Goal: Information Seeking & Learning: Learn about a topic

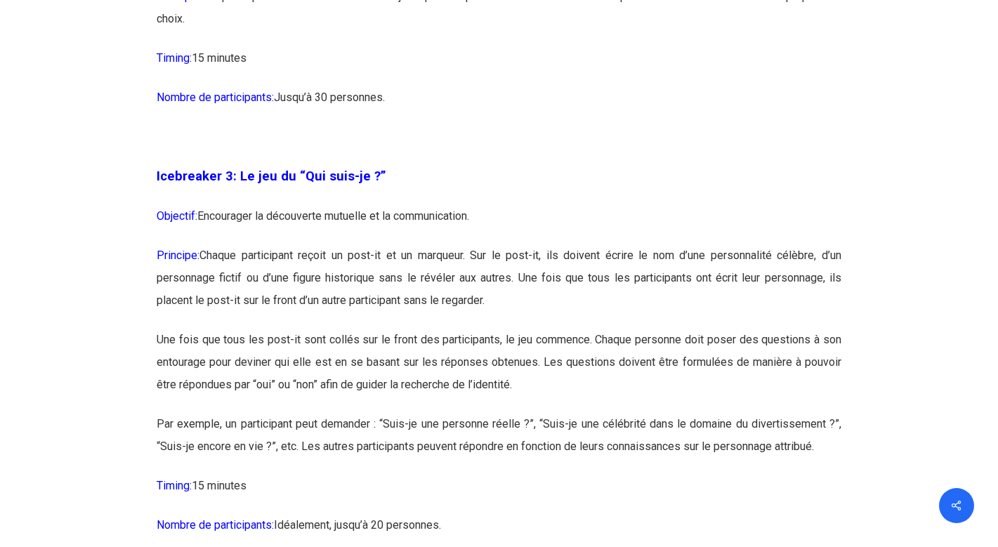
scroll to position [1649, 0]
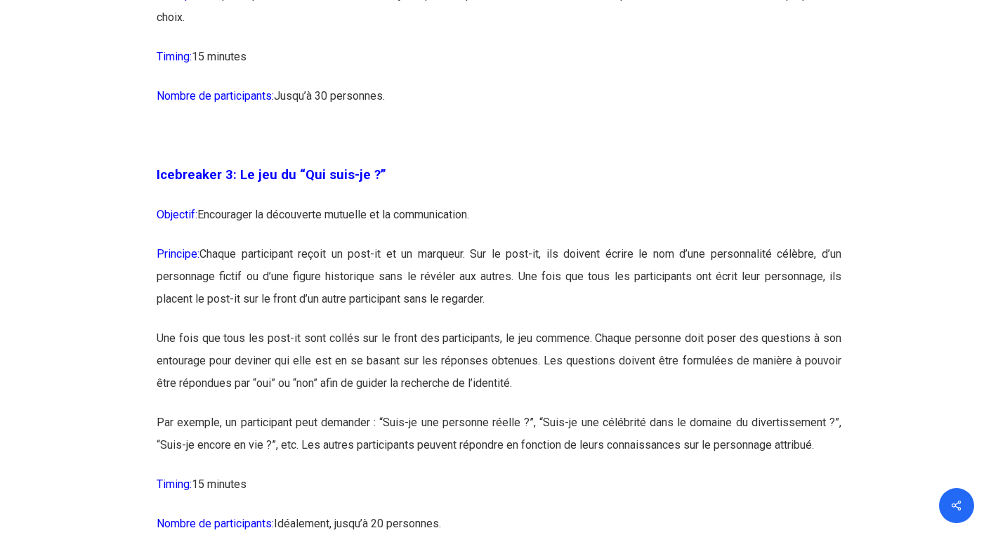
drag, startPoint x: 202, startPoint y: 211, endPoint x: 256, endPoint y: 487, distance: 282.0
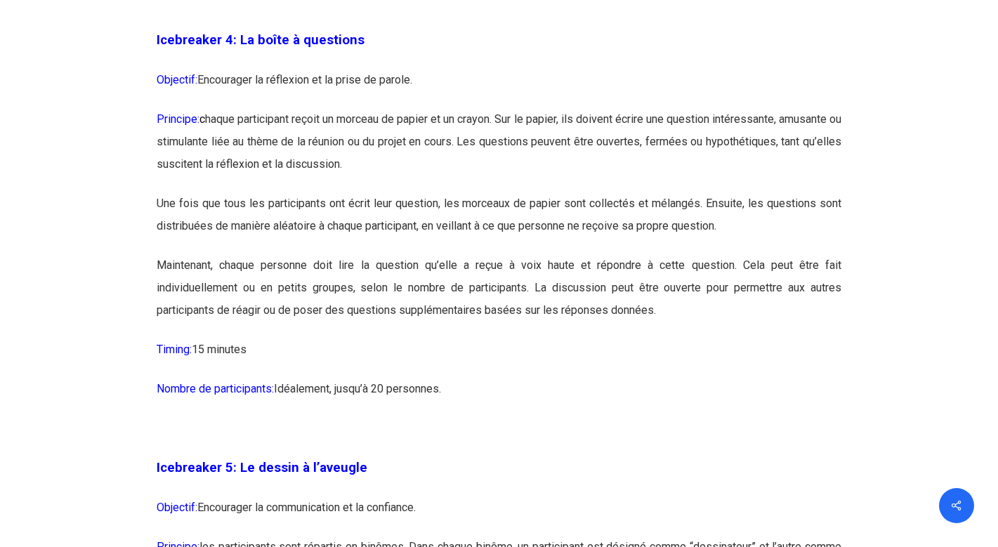
scroll to position [2230, 0]
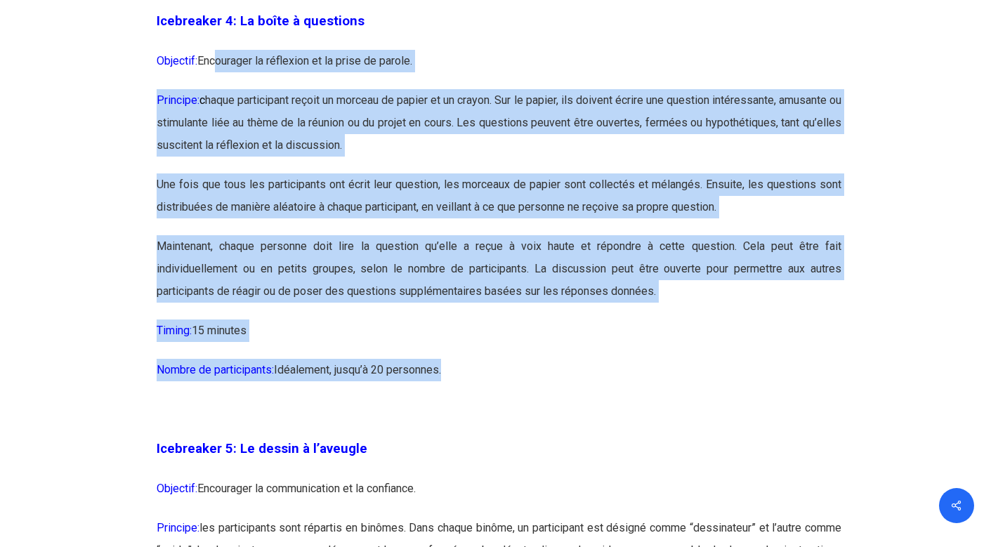
drag, startPoint x: 214, startPoint y: 61, endPoint x: 445, endPoint y: 368, distance: 384.1
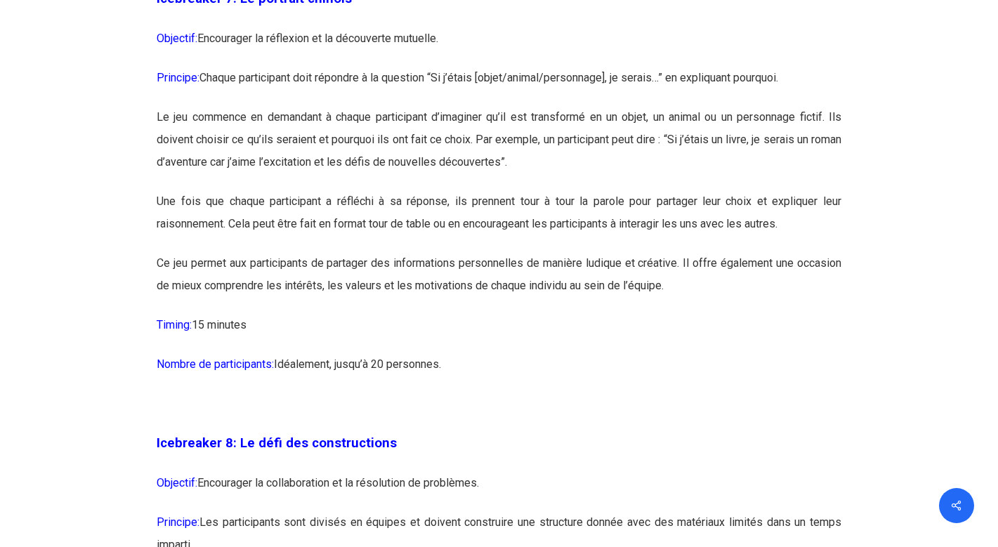
scroll to position [3646, 0]
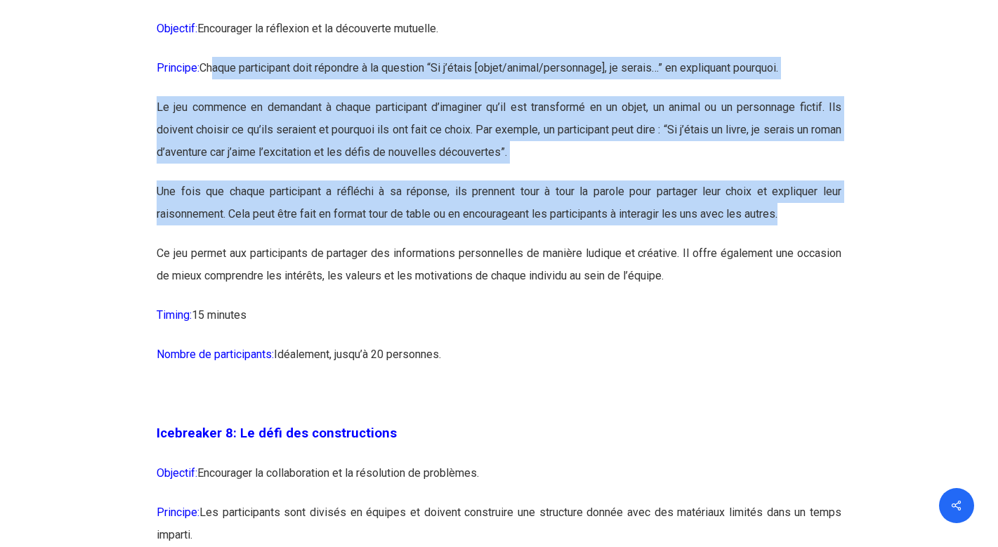
drag, startPoint x: 216, startPoint y: 116, endPoint x: 428, endPoint y: 277, distance: 266.0
click at [428, 242] on p "Une fois que chaque participant a réfléchi à sa réponse, ils prennent tour à to…" at bounding box center [499, 211] width 685 height 62
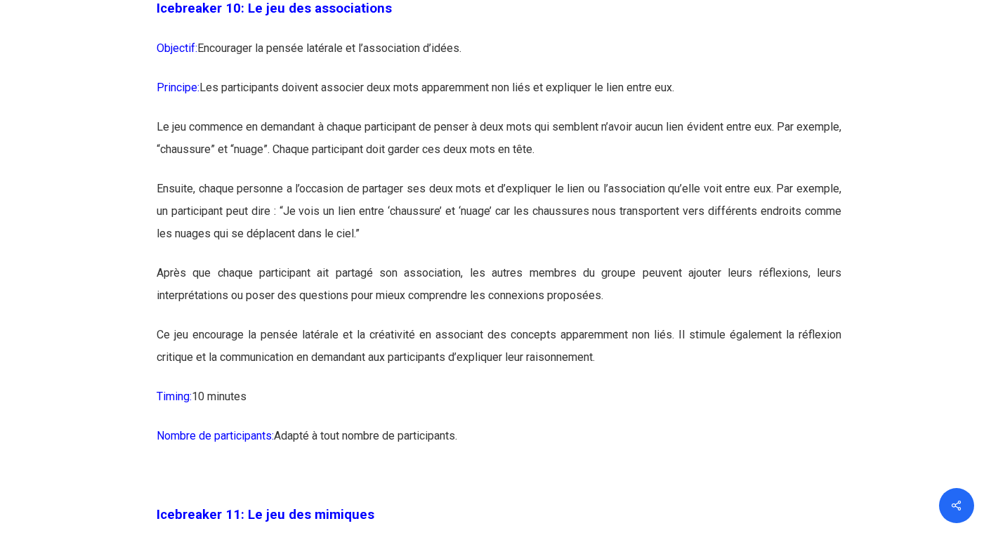
scroll to position [5123, 0]
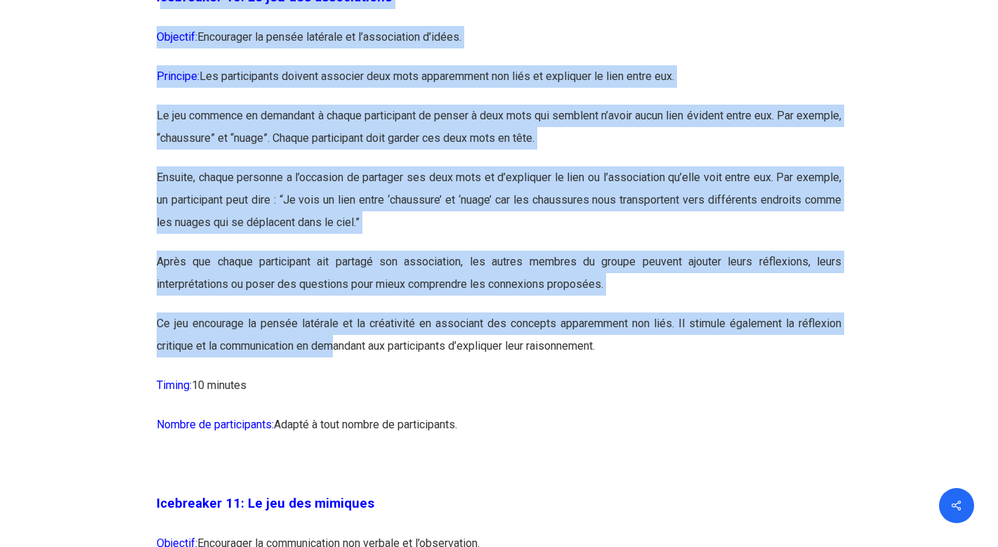
drag, startPoint x: 162, startPoint y: 43, endPoint x: 338, endPoint y: 378, distance: 378.5
click at [338, 374] on p "Ce jeu encourage la pensée latérale et la créativité en associant des concepts …" at bounding box center [499, 343] width 685 height 62
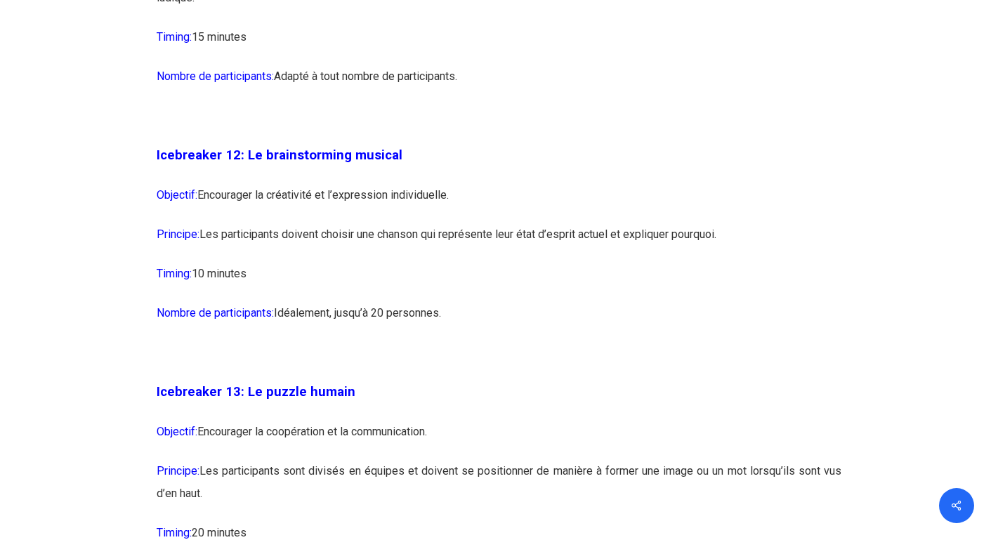
scroll to position [6174, 0]
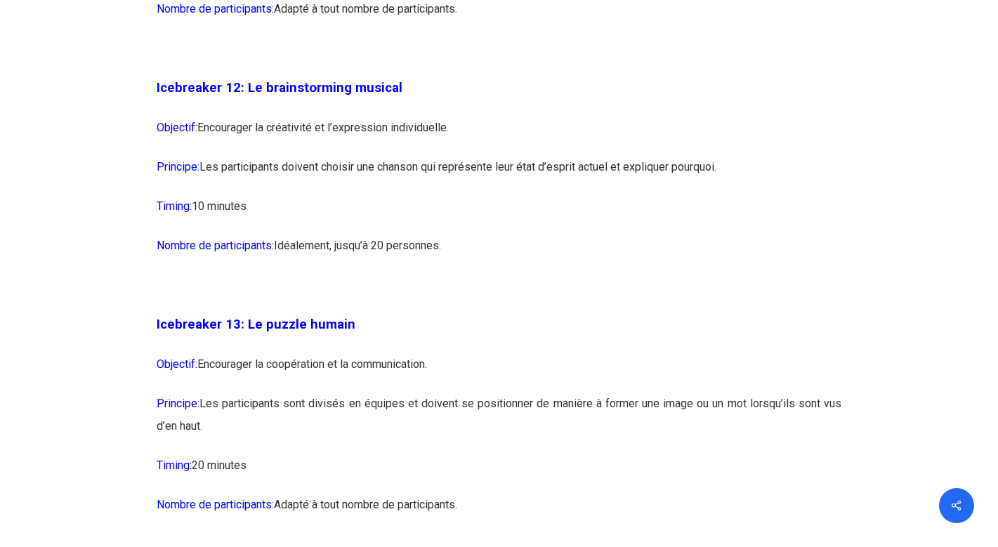
click at [294, 195] on p "Principe: Les participants doivent choisir une chanson qui représente leur état…" at bounding box center [499, 175] width 685 height 39
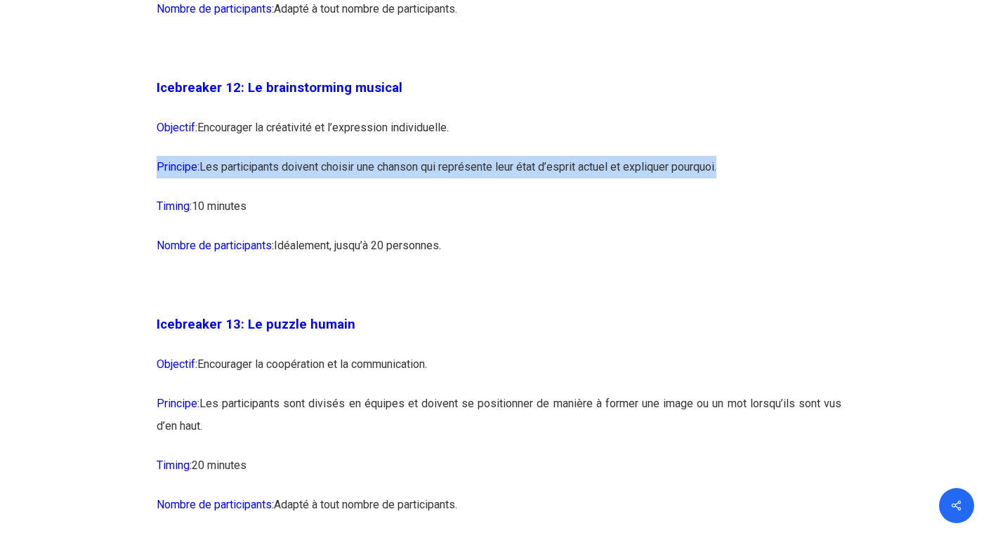
click at [294, 195] on p "Principe: Les participants doivent choisir une chanson qui représente leur état…" at bounding box center [499, 175] width 685 height 39
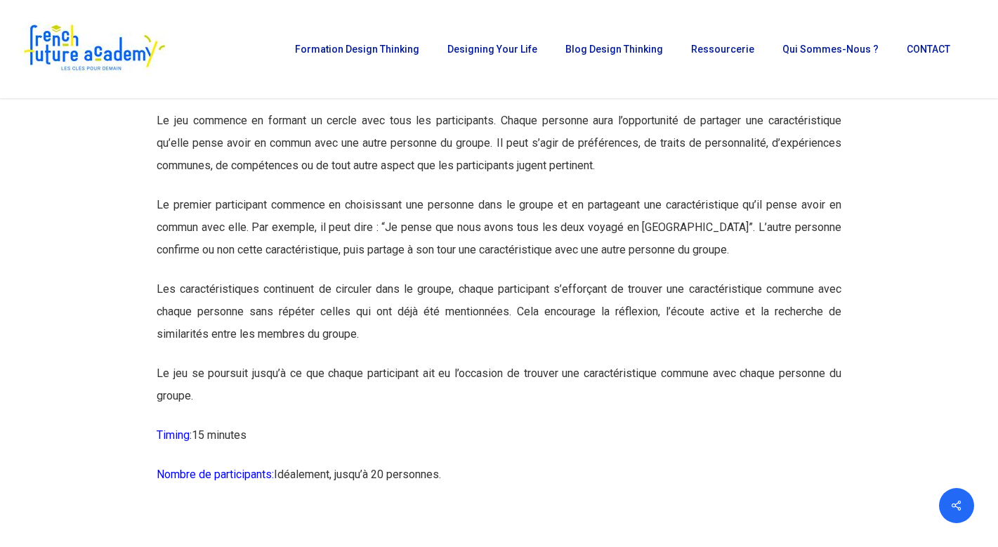
scroll to position [6773, 0]
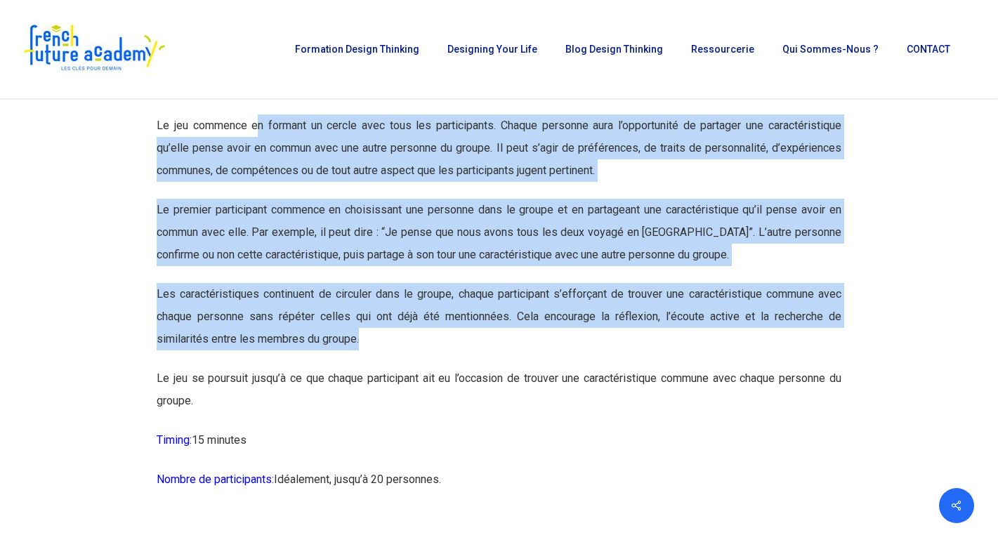
drag, startPoint x: 256, startPoint y: 169, endPoint x: 482, endPoint y: 402, distance: 324.7
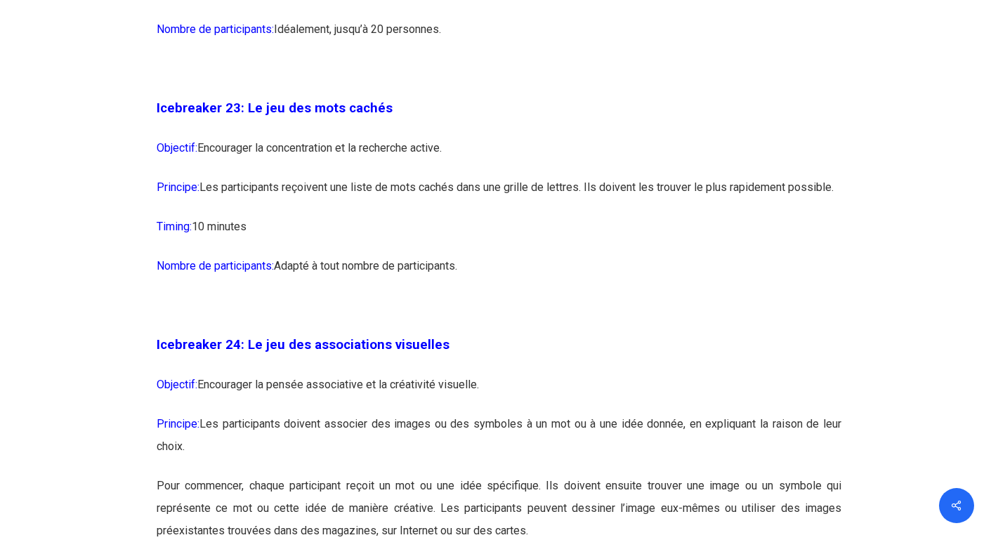
scroll to position [11034, 0]
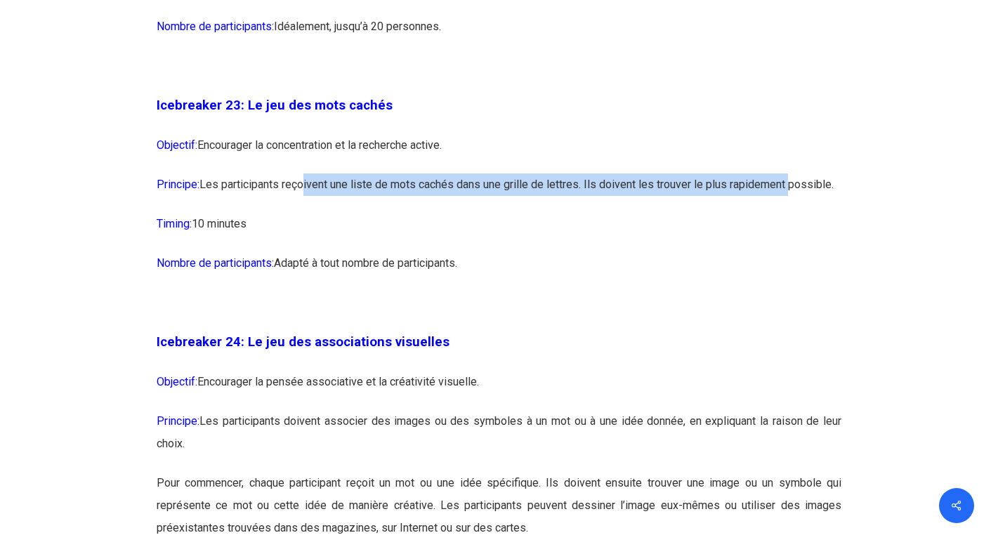
drag, startPoint x: 302, startPoint y: 253, endPoint x: 798, endPoint y: 254, distance: 495.7
click at [796, 213] on p "Principe: Les participants reçoivent une liste de mots cachés dans une grille d…" at bounding box center [499, 192] width 685 height 39
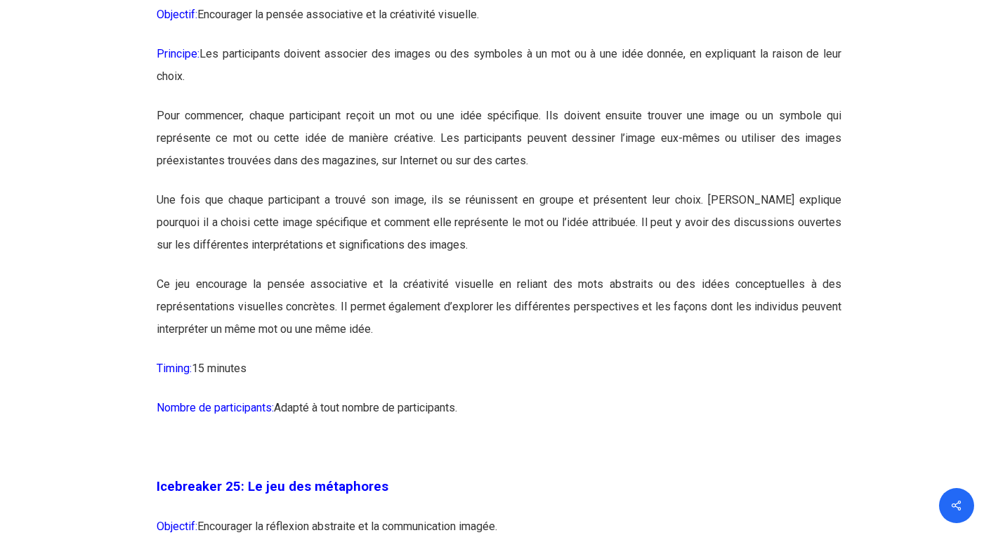
scroll to position [11403, 0]
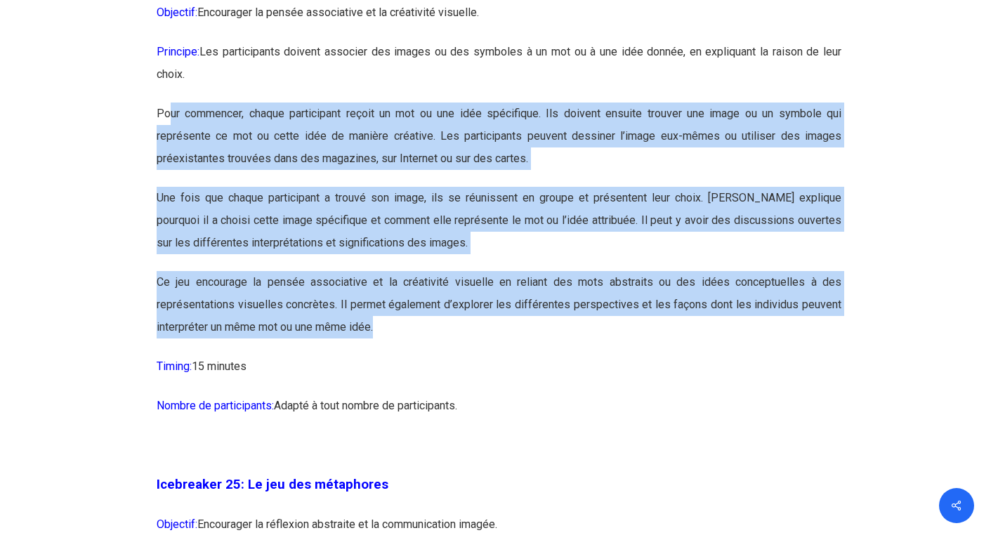
drag, startPoint x: 171, startPoint y: 183, endPoint x: 461, endPoint y: 399, distance: 361.9
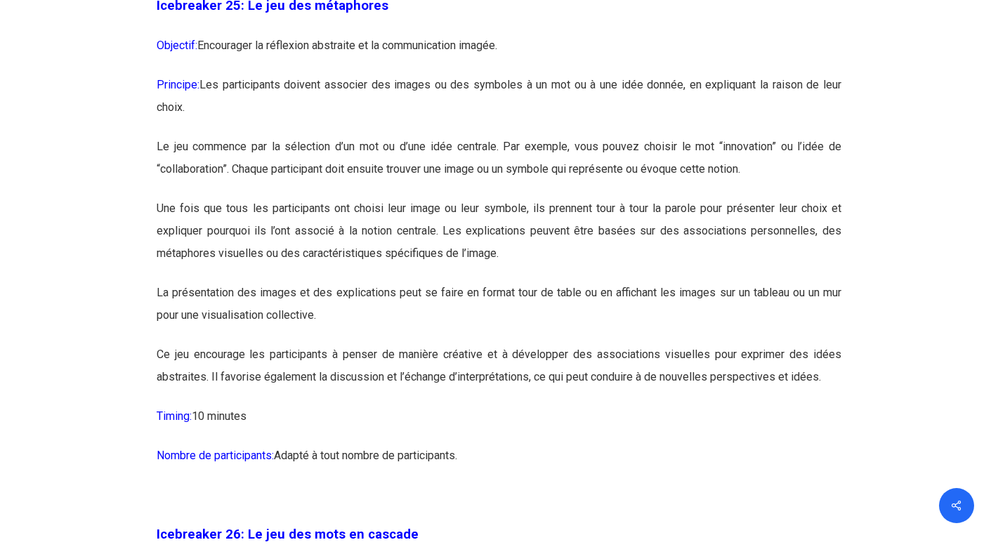
scroll to position [11891, 0]
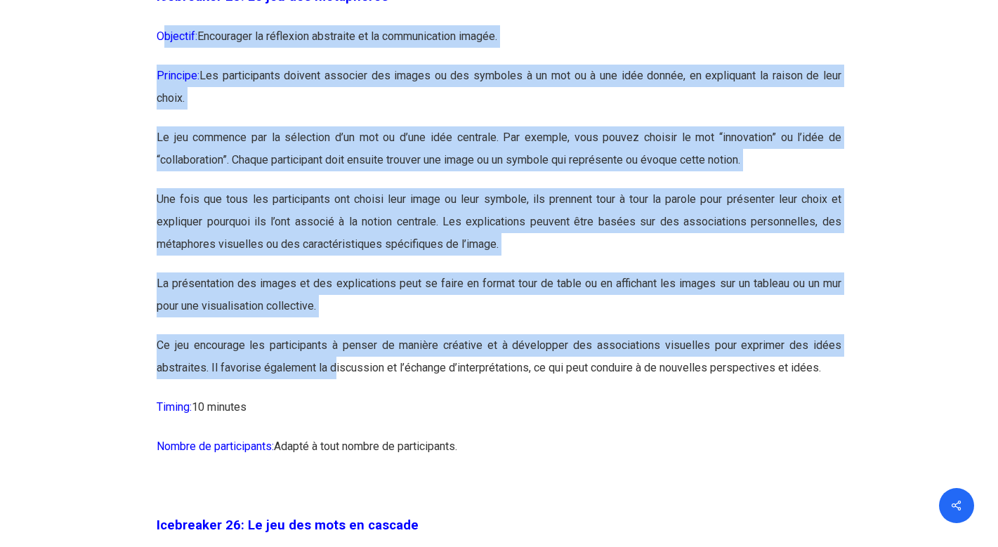
drag, startPoint x: 162, startPoint y: 103, endPoint x: 336, endPoint y: 433, distance: 373.7
click at [336, 396] on p "Ce jeu encourage les participants à penser de manière créative et à développer …" at bounding box center [499, 365] width 685 height 62
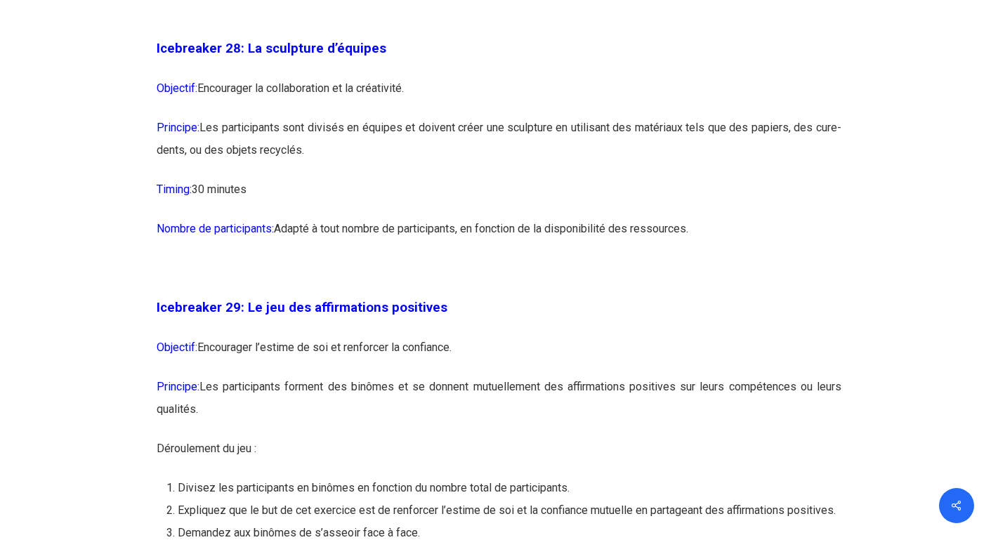
scroll to position [13171, 0]
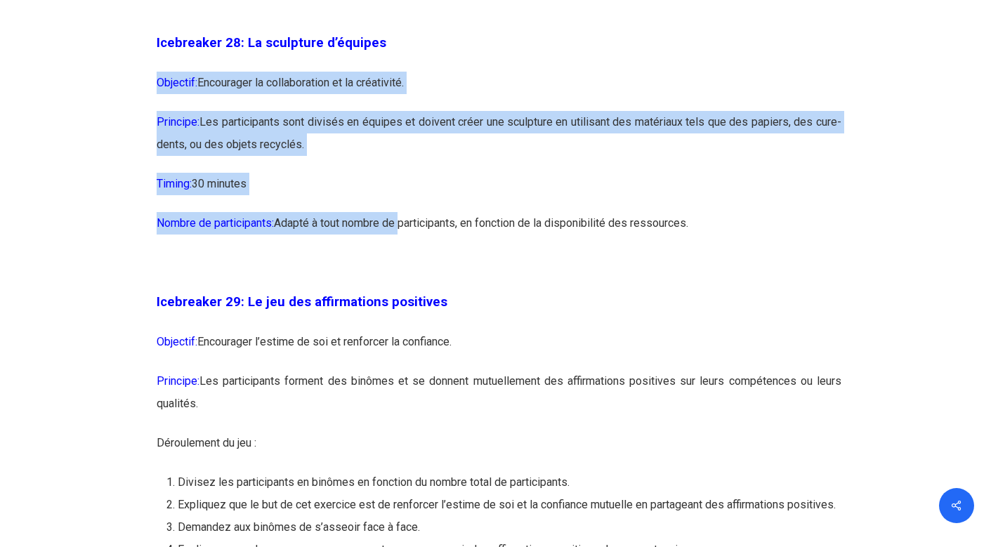
drag, startPoint x: 252, startPoint y: 134, endPoint x: 404, endPoint y: 291, distance: 219.0
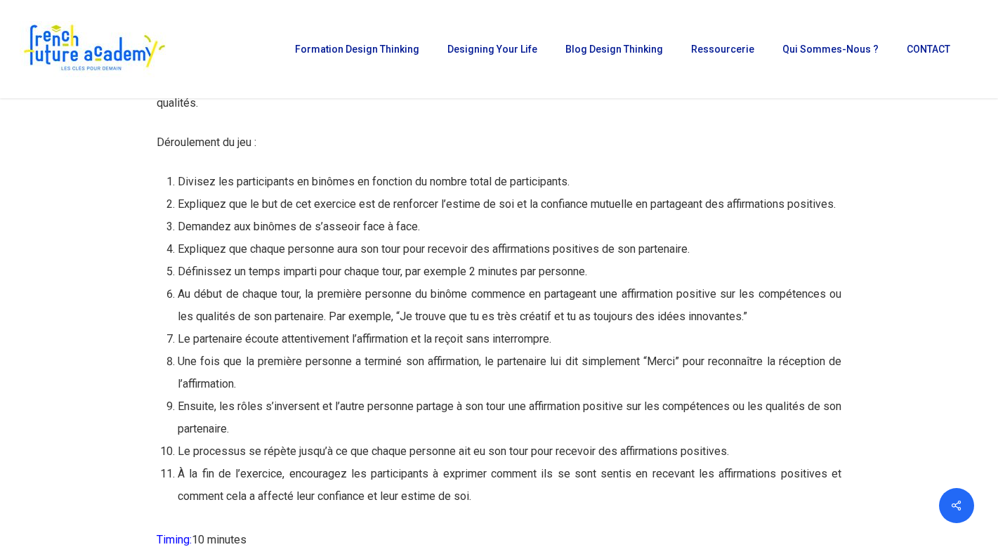
scroll to position [13419, 0]
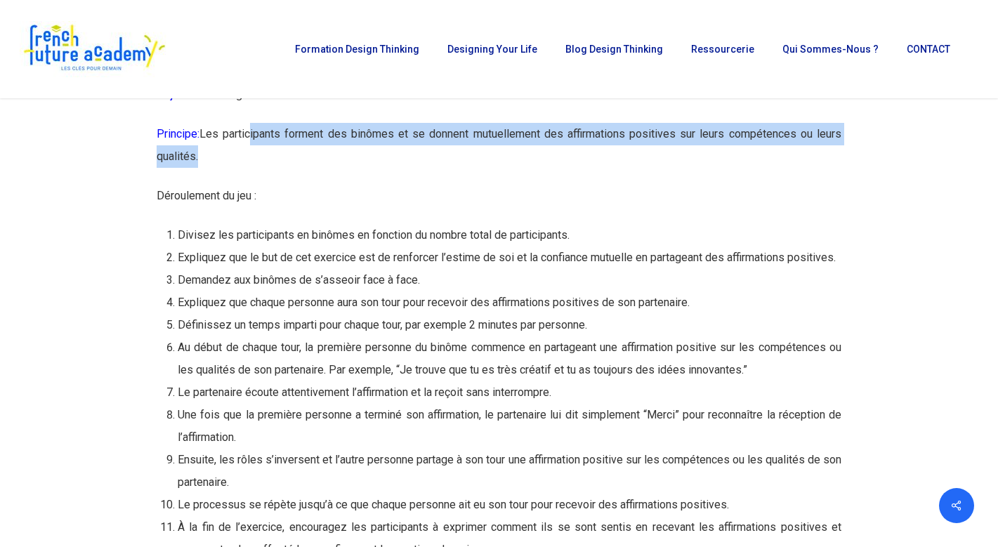
drag, startPoint x: 252, startPoint y: 199, endPoint x: 418, endPoint y: 232, distance: 169.0
click at [418, 185] on p "Principe: Les participants forment des binômes et se donnent mutuellement des a…" at bounding box center [499, 154] width 685 height 62
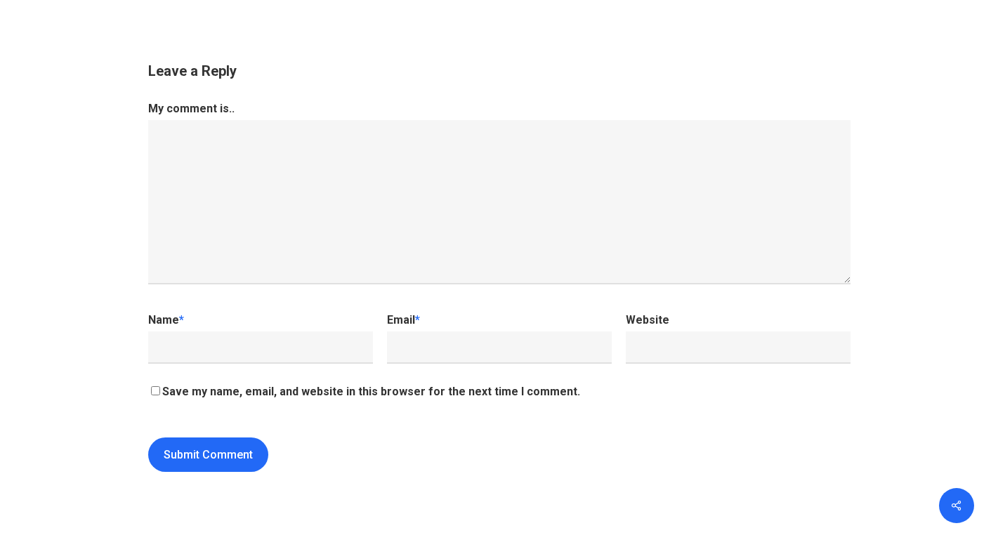
scroll to position [14690, 0]
